Goal: Information Seeking & Learning: Learn about a topic

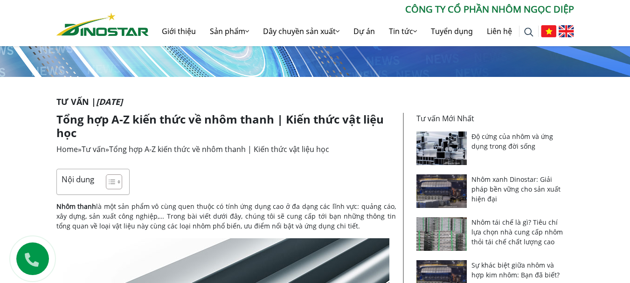
scroll to position [140, 0]
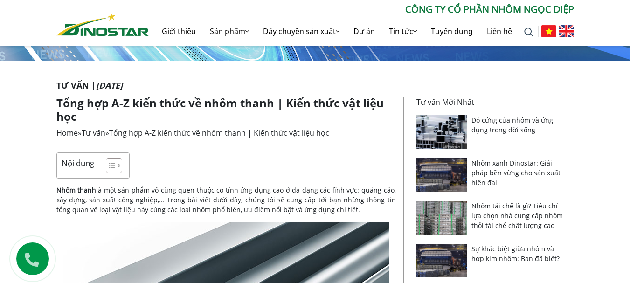
click at [508, 119] on link "Độ cứng của nhôm và ứng dụng trong đời sống" at bounding box center [512, 125] width 82 height 19
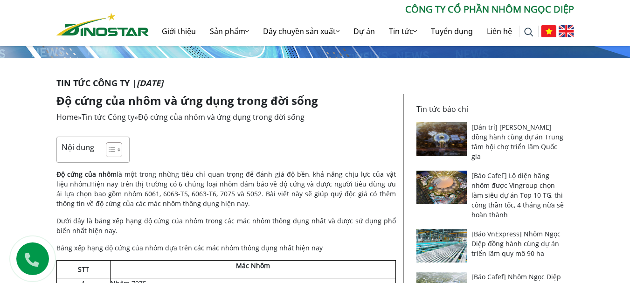
scroll to position [140, 0]
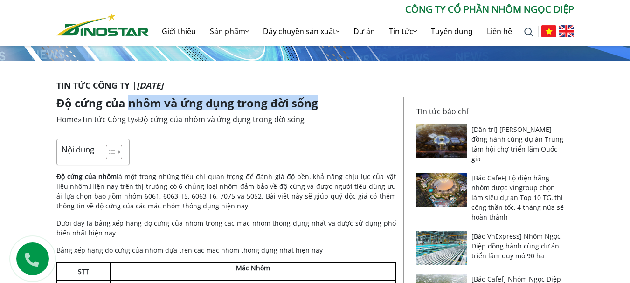
drag, startPoint x: 128, startPoint y: 102, endPoint x: 316, endPoint y: 99, distance: 187.4
click at [316, 99] on h1 "Độ cứng của nhôm và ứng dụng trong đời sống" at bounding box center [225, 103] width 339 height 14
copy h1 "nhôm và ứng dụng trong đời sống"
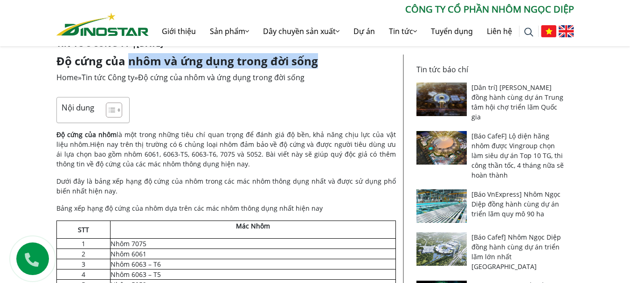
scroll to position [47, 0]
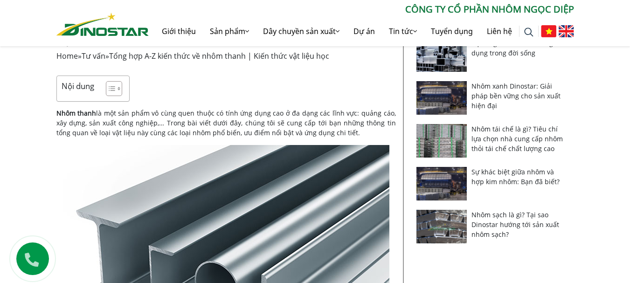
scroll to position [233, 0]
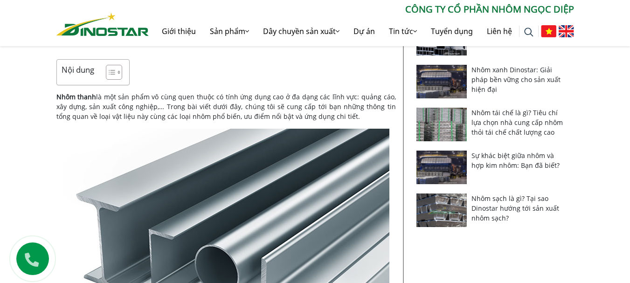
click at [525, 161] on link "Sự khác biệt giữa nhôm và hợp kim nhôm: Bạn đã biết?" at bounding box center [515, 160] width 88 height 19
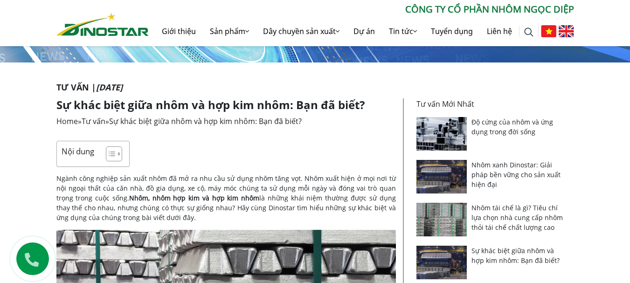
scroll to position [140, 0]
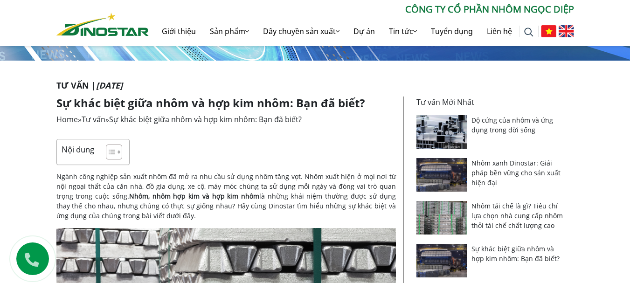
click at [133, 105] on h1 "Sự khác biệt giữa nhôm và hợp kim nhôm: Bạn đã biết?" at bounding box center [225, 103] width 339 height 14
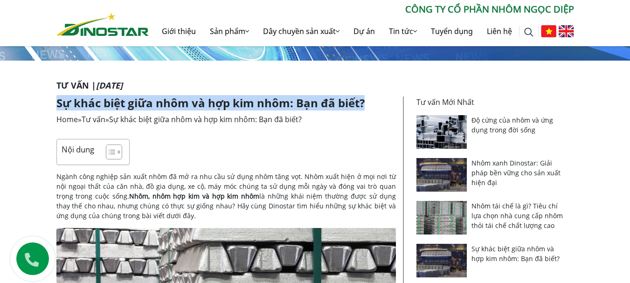
click at [133, 105] on h1 "Sự khác biệt giữa nhôm và hợp kim nhôm: Bạn đã biết?" at bounding box center [225, 103] width 339 height 14
copy article "Sự khác biệt giữa nhôm và hợp kim nhôm: Bạn đã biết?"
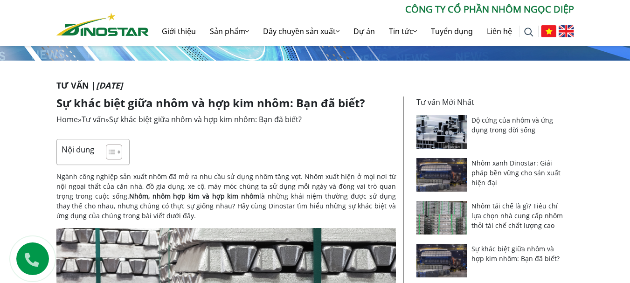
click at [516, 165] on link "Nhôm xanh Dinostar: Giải pháp bền vững cho sản xuất hiện đại" at bounding box center [515, 172] width 89 height 28
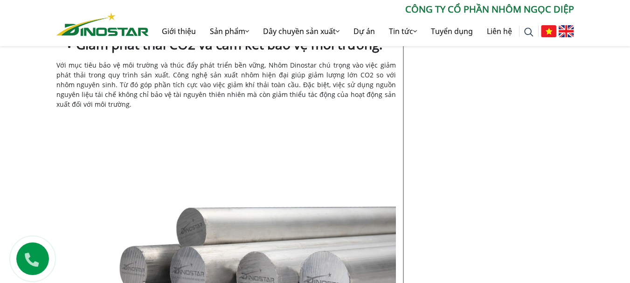
scroll to position [1119, 0]
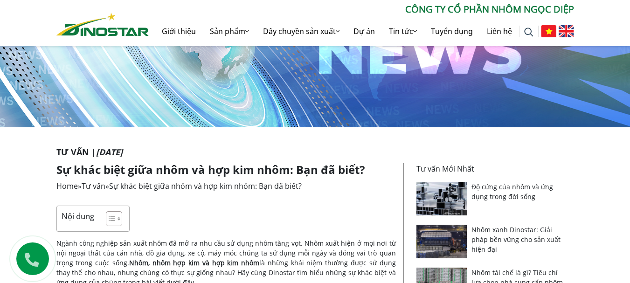
scroll to position [47, 0]
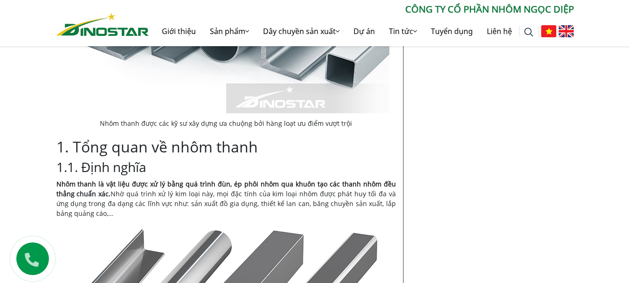
scroll to position [792, 0]
